Goal: Check status

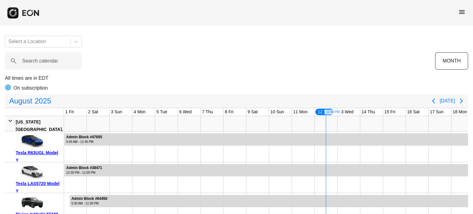
scroll to position [0, 243]
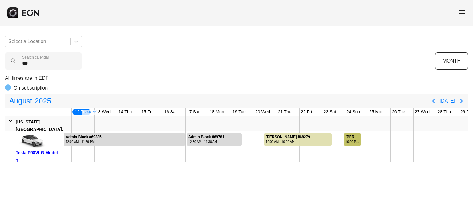
type calendar "***"
click at [353, 140] on div "10:00 PM - 5:00 PM" at bounding box center [353, 142] width 15 height 5
